Goal: Task Accomplishment & Management: Manage account settings

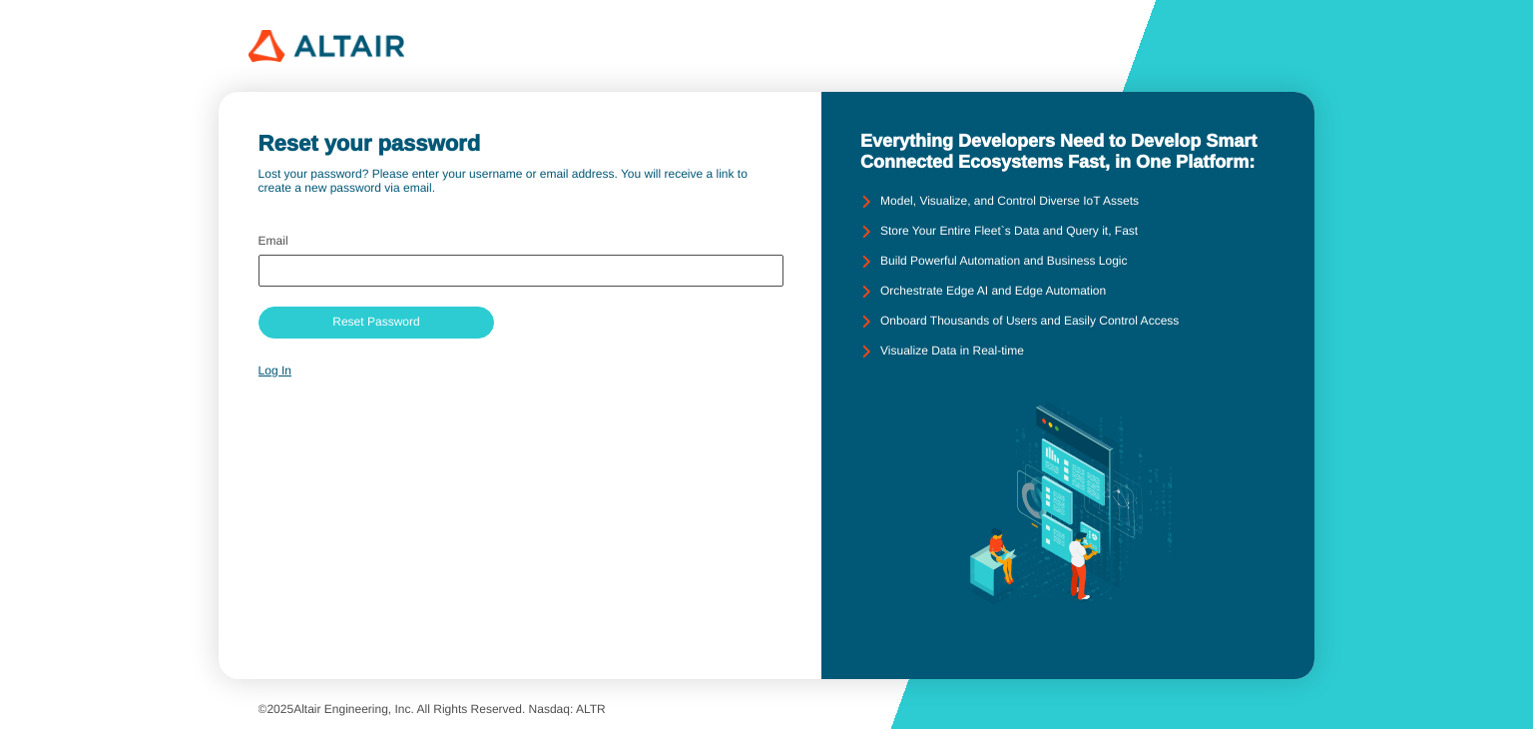
click at [366, 262] on div at bounding box center [521, 271] width 525 height 32
click at [365, 272] on input "text" at bounding box center [521, 271] width 507 height 14
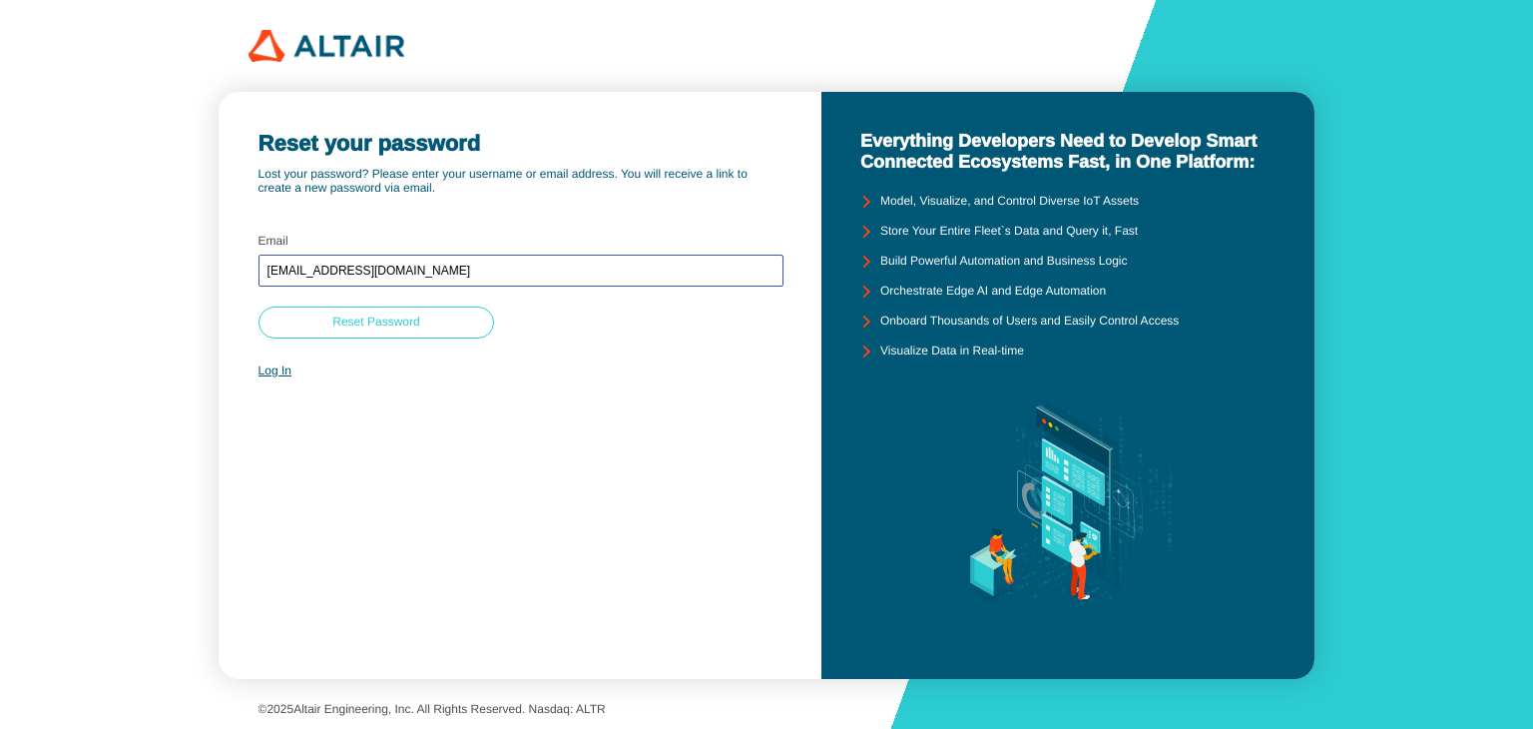
type input "[EMAIL_ADDRESS][DOMAIN_NAME]"
click at [0, 0] on slot "Reset Password" at bounding box center [0, 0] width 0 height 0
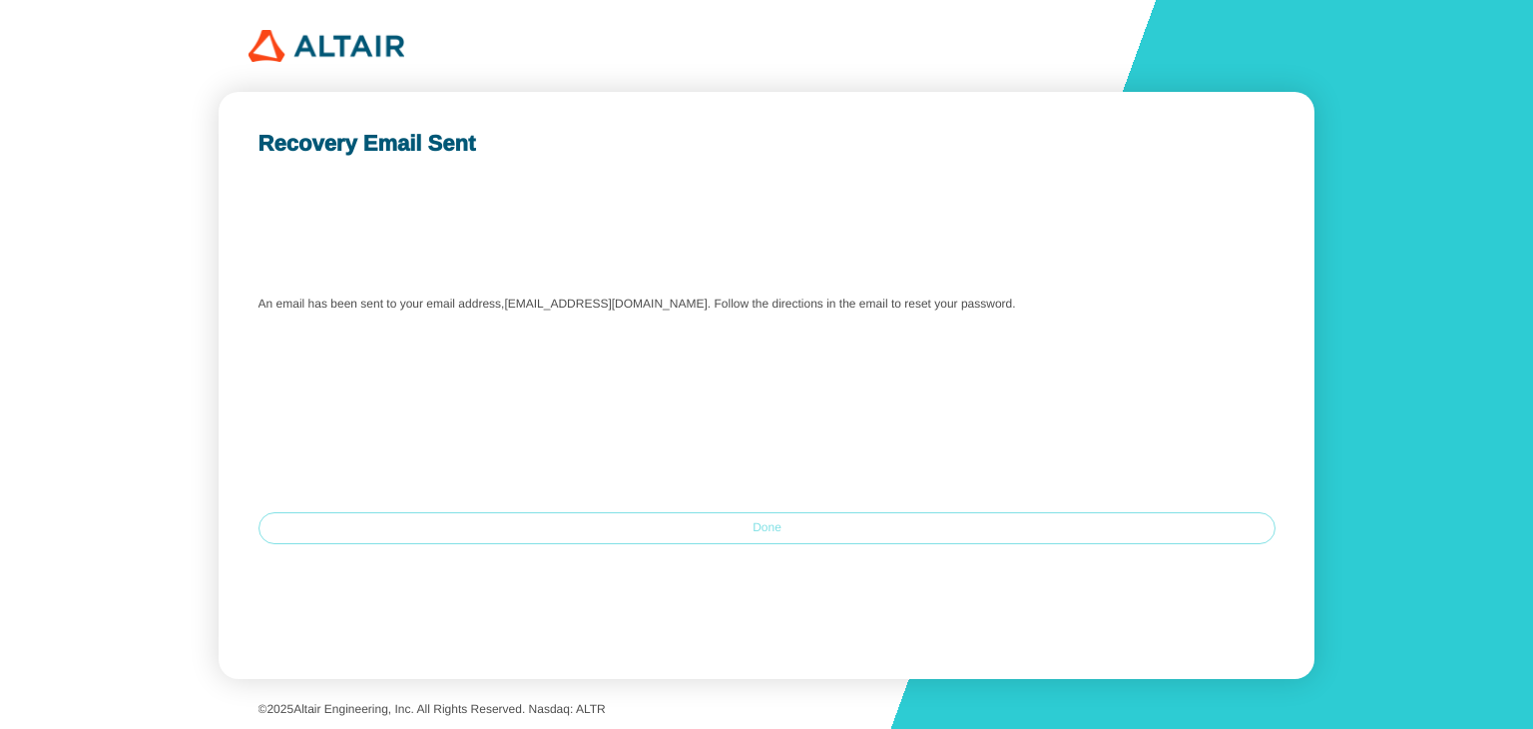
click at [792, 518] on paper-button "Done" at bounding box center [768, 528] width 1018 height 32
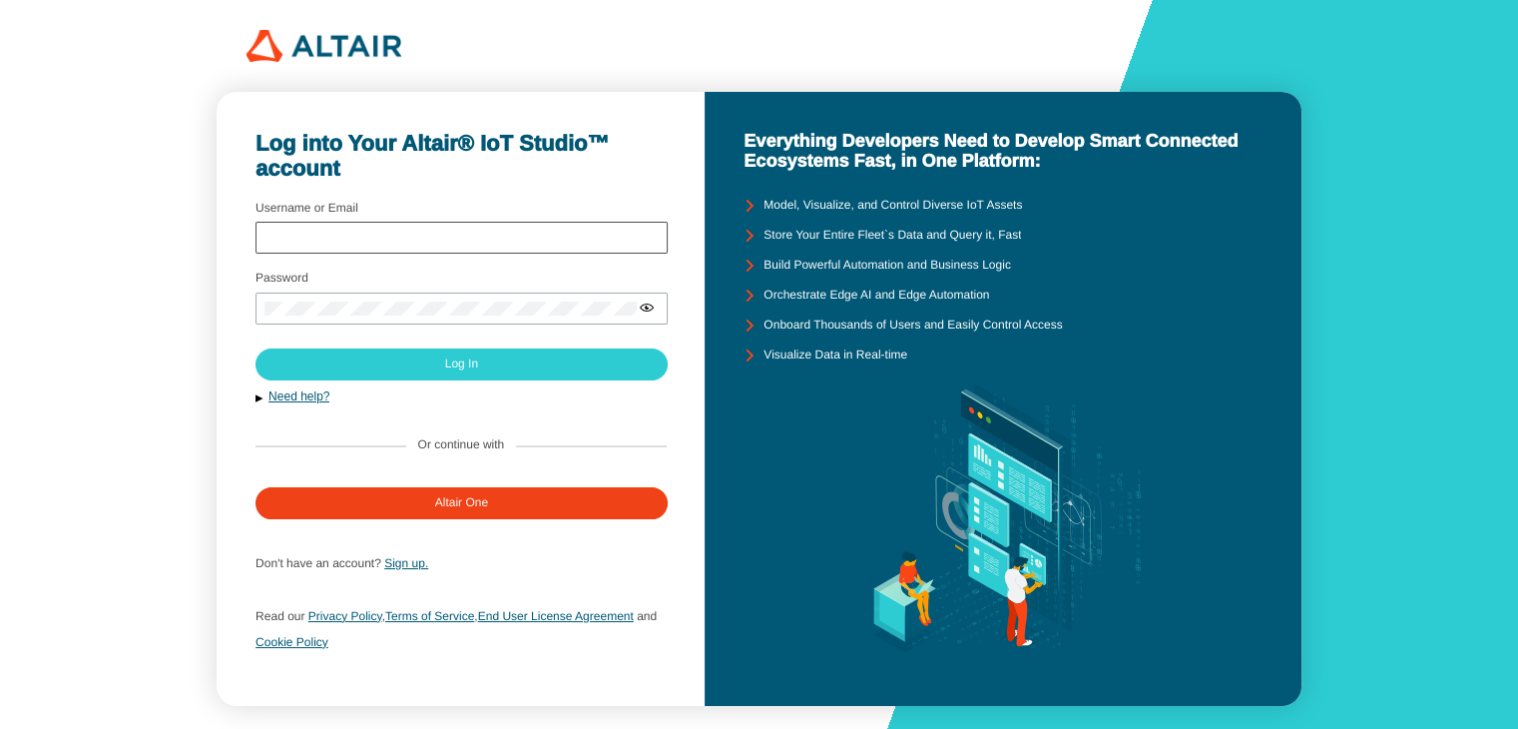
click at [319, 229] on div at bounding box center [462, 238] width 412 height 32
click at [327, 241] on input "Username or Email" at bounding box center [462, 239] width 394 height 14
type input "[EMAIL_ADDRESS][DOMAIN_NAME]"
click at [641, 306] on iron-icon at bounding box center [647, 307] width 16 height 16
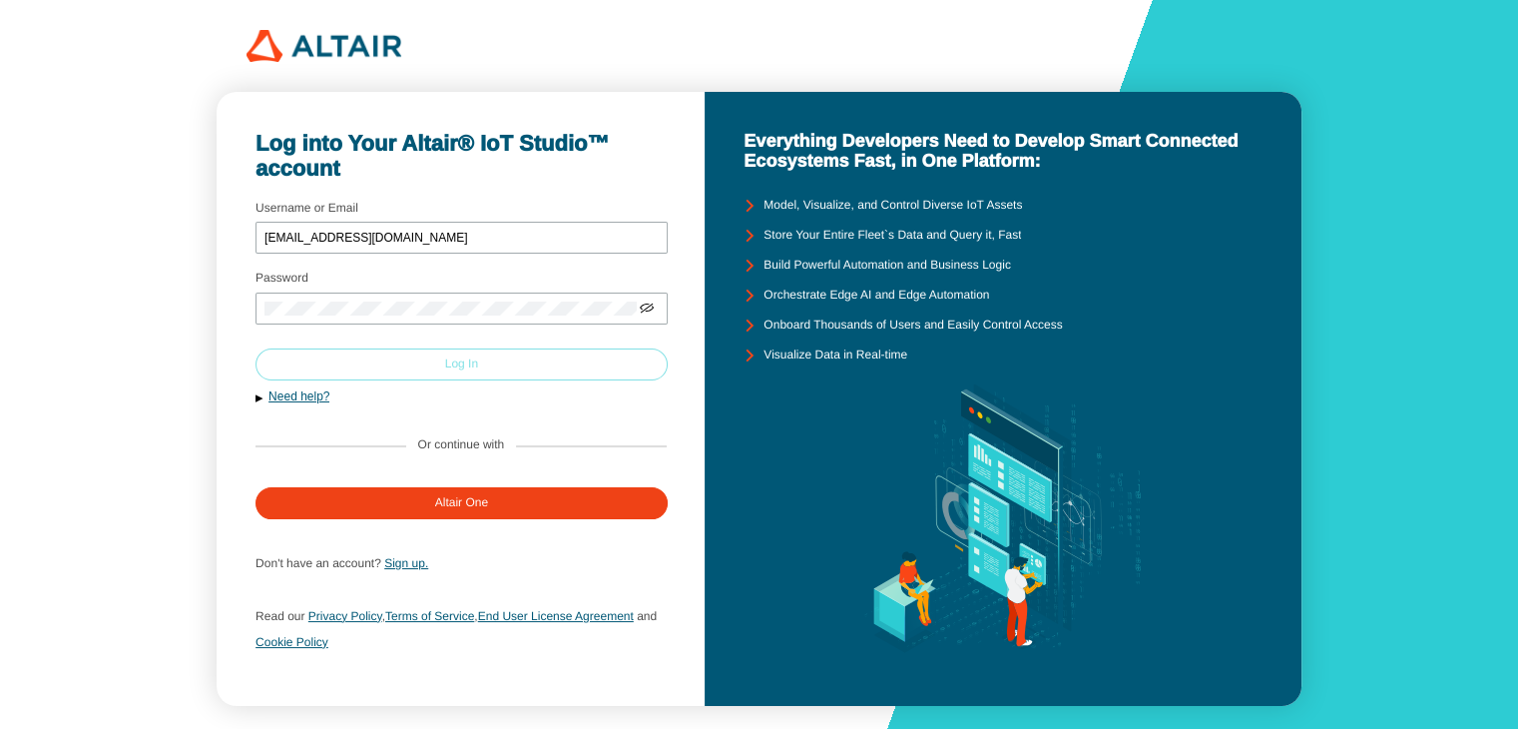
click at [559, 372] on paper-button "Log In" at bounding box center [462, 364] width 412 height 32
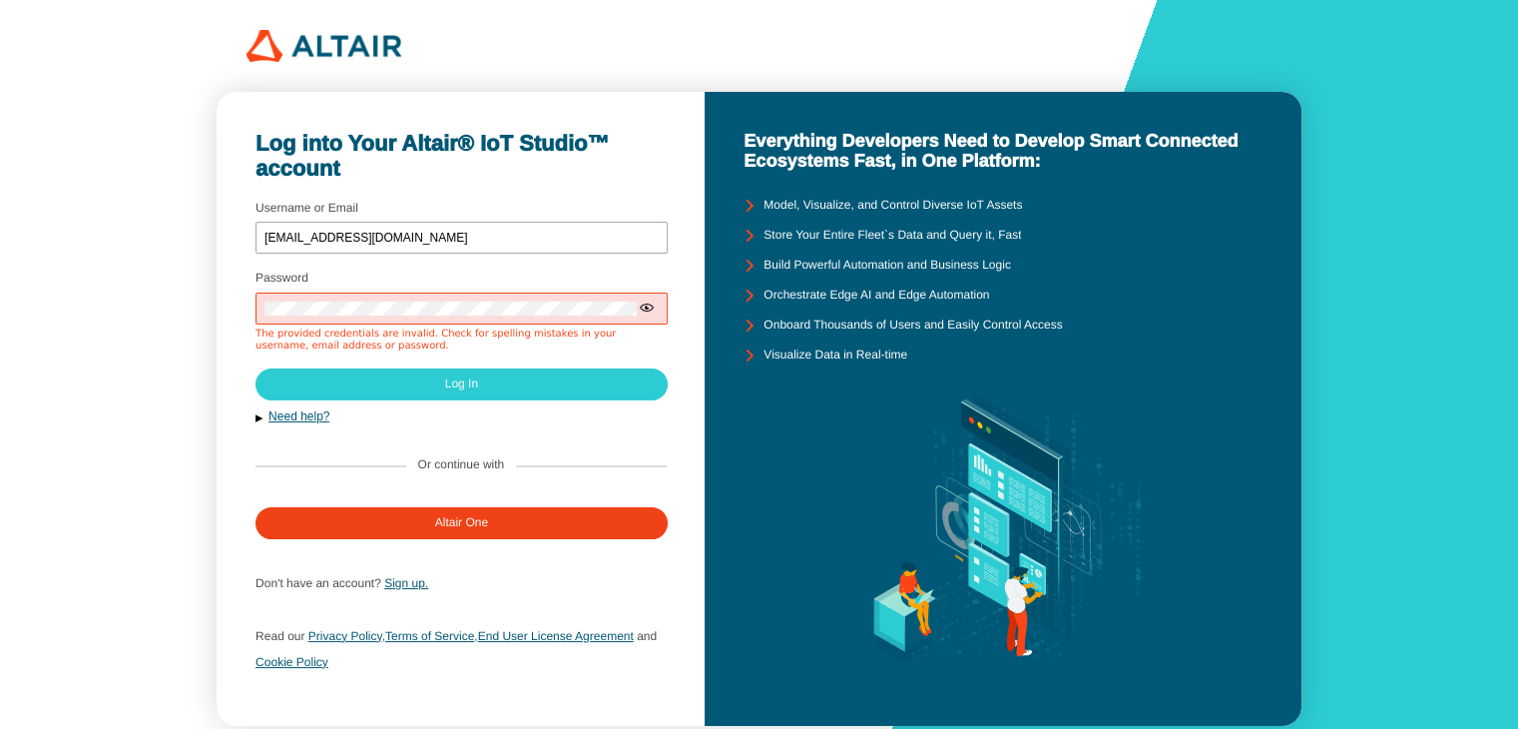
click at [543, 315] on div at bounding box center [462, 308] width 412 height 32
click at [542, 316] on div at bounding box center [462, 308] width 412 height 32
